Goal: Ask a question

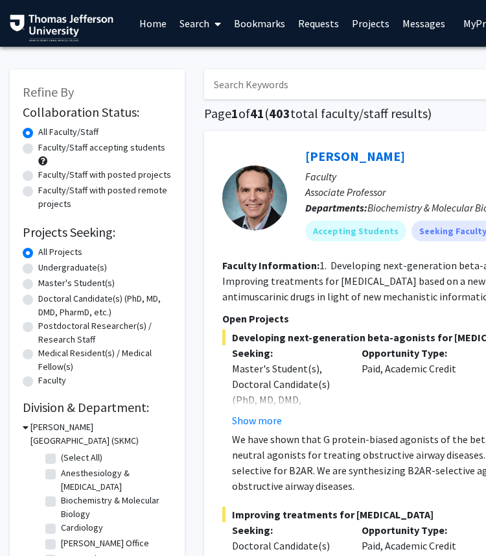
click at [261, 78] on input "Search Keywords" at bounding box center [458, 84] width 509 height 30
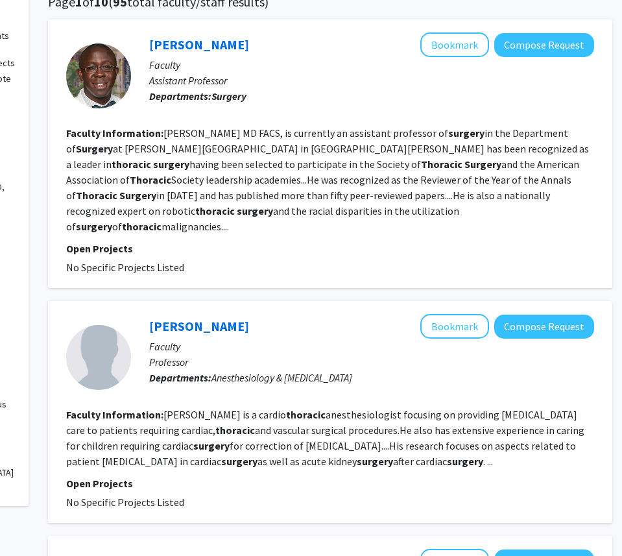
scroll to position [0, 156]
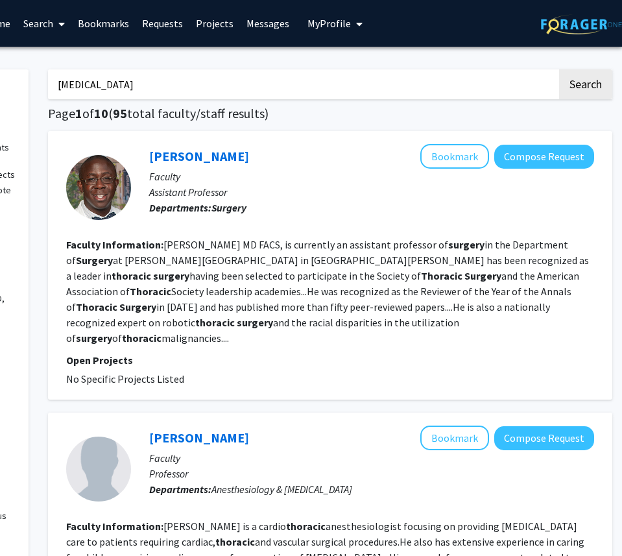
click at [119, 83] on input "[MEDICAL_DATA]" at bounding box center [302, 84] width 509 height 30
type input "thoracic"
click at [486, 69] on button "Search" at bounding box center [585, 84] width 53 height 30
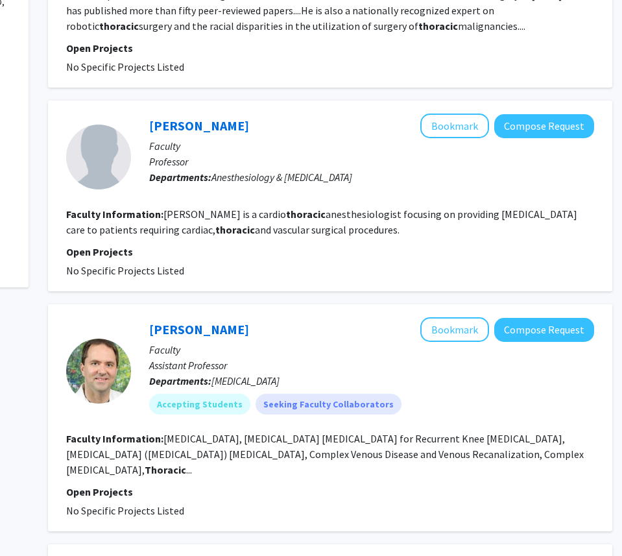
scroll to position [0, 156]
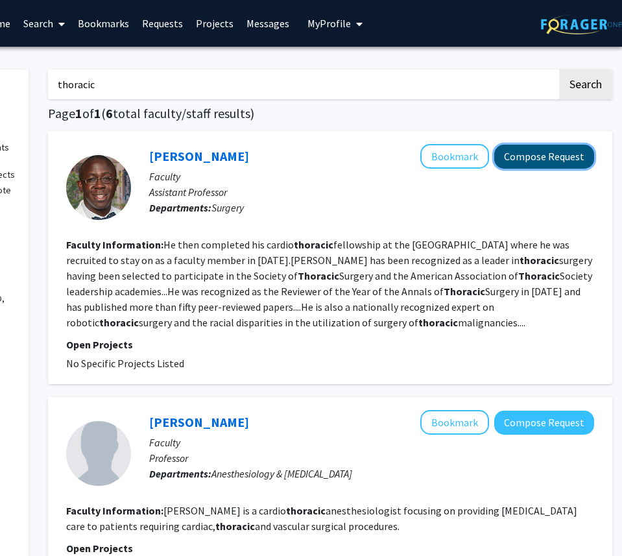
click at [486, 152] on button "Compose Request" at bounding box center [544, 157] width 100 height 24
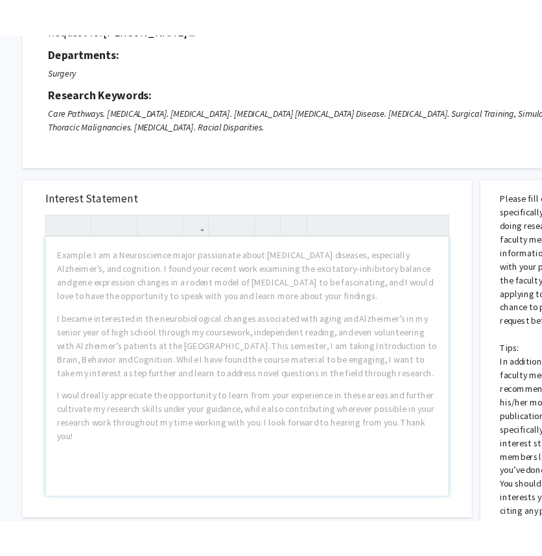
scroll to position [126, 16]
